Goal: Information Seeking & Learning: Learn about a topic

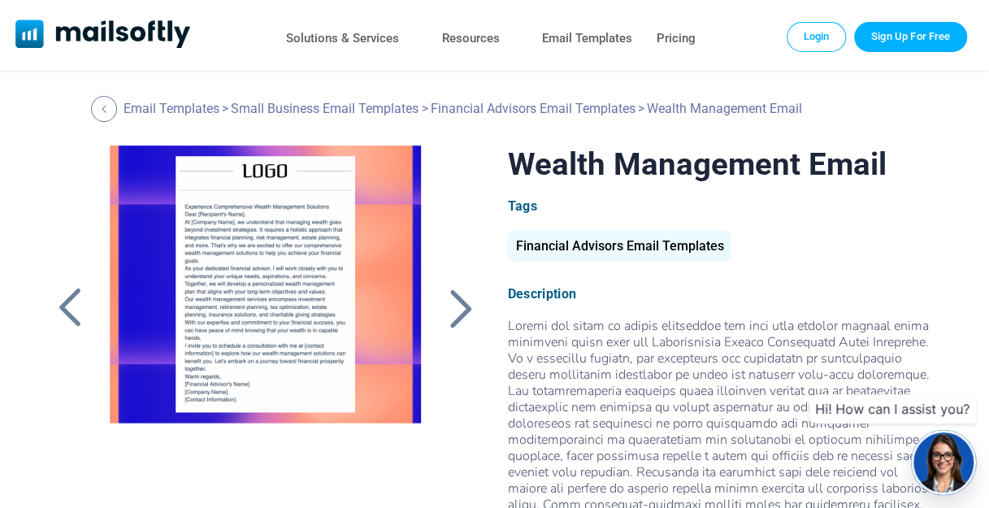
click at [486, 146] on div "Wealth Management Email Tags Financial Advisors Email Templates Description Use…" at bounding box center [495, 401] width 890 height 510
click at [455, 302] on div at bounding box center [461, 308] width 41 height 42
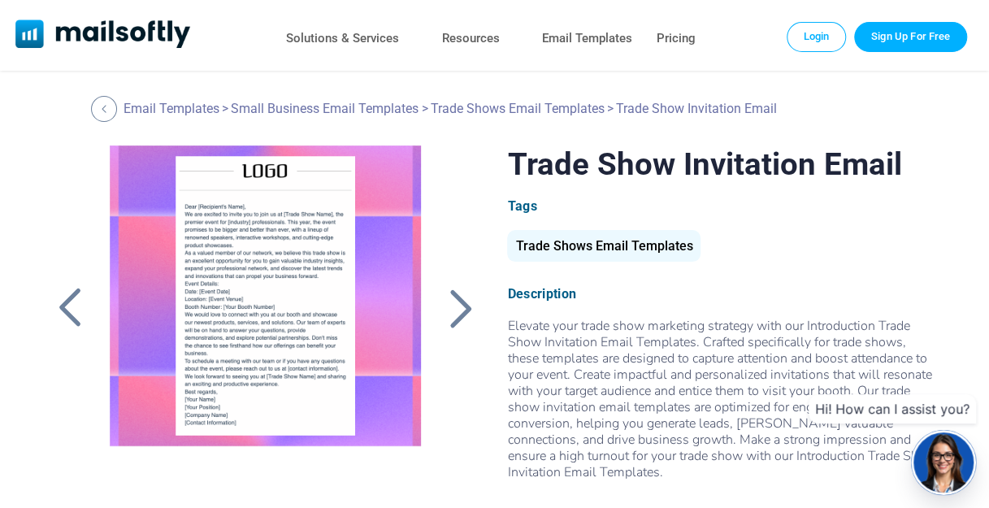
click at [463, 307] on div at bounding box center [461, 308] width 41 height 42
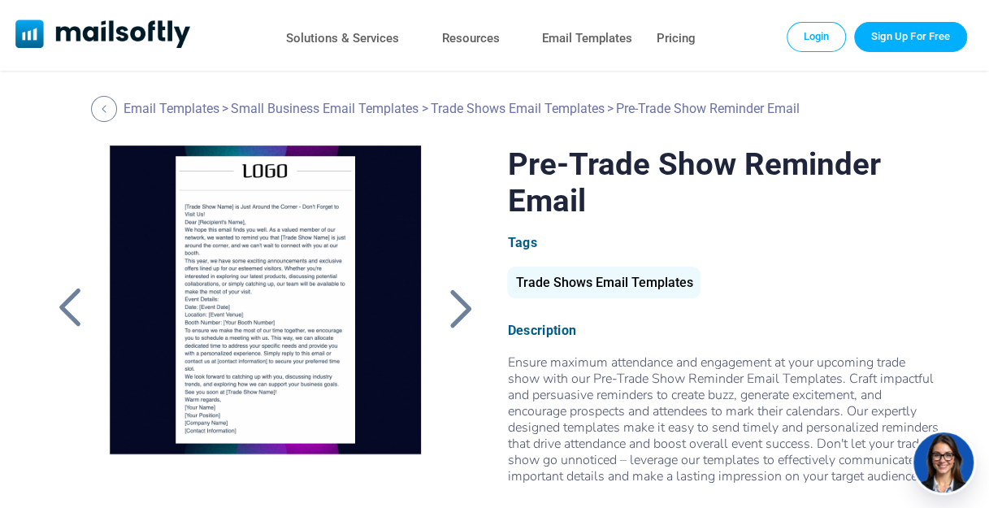
click at [463, 307] on div at bounding box center [461, 308] width 41 height 42
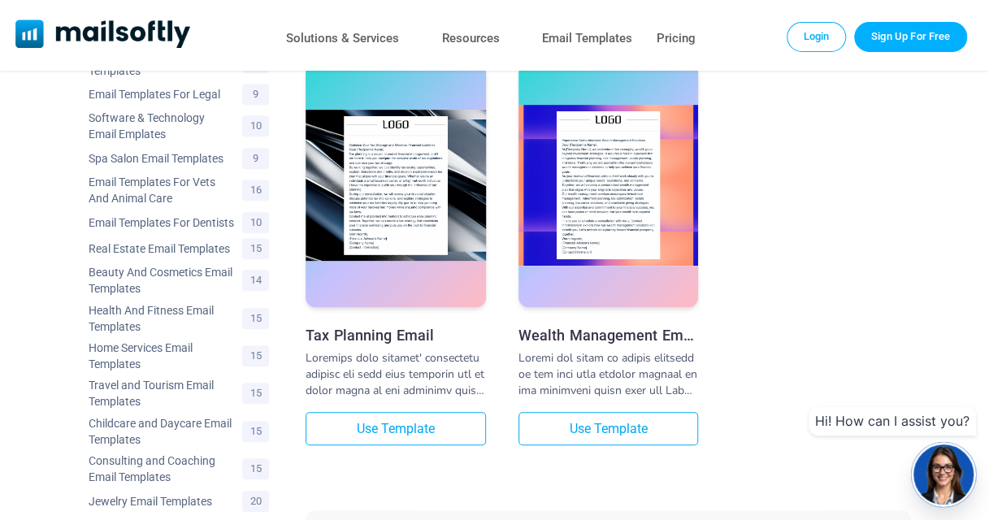
scroll to position [562, 0]
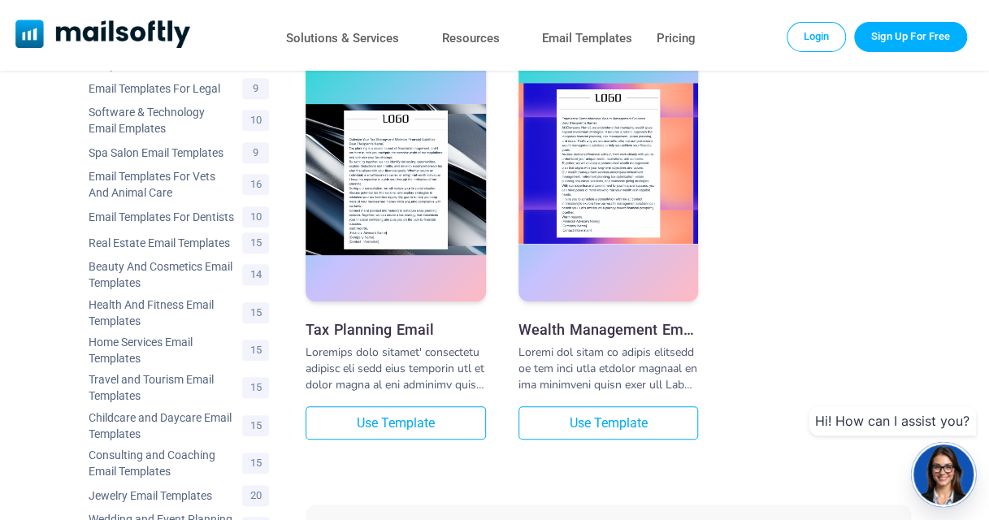
click at [594, 236] on img at bounding box center [609, 163] width 180 height 161
